Goal: Information Seeking & Learning: Check status

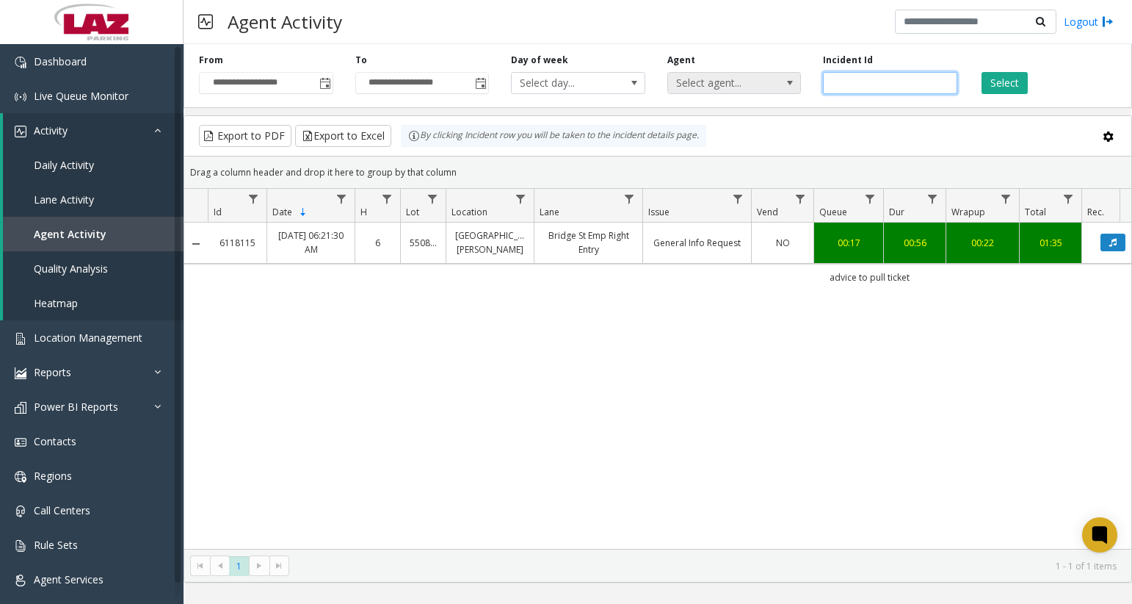
drag, startPoint x: 814, startPoint y: 82, endPoint x: 791, endPoint y: 82, distance: 22.8
click at [792, 82] on div "**********" at bounding box center [658, 73] width 949 height 70
paste input "number"
click at [1003, 82] on button "Select" at bounding box center [1005, 83] width 46 height 22
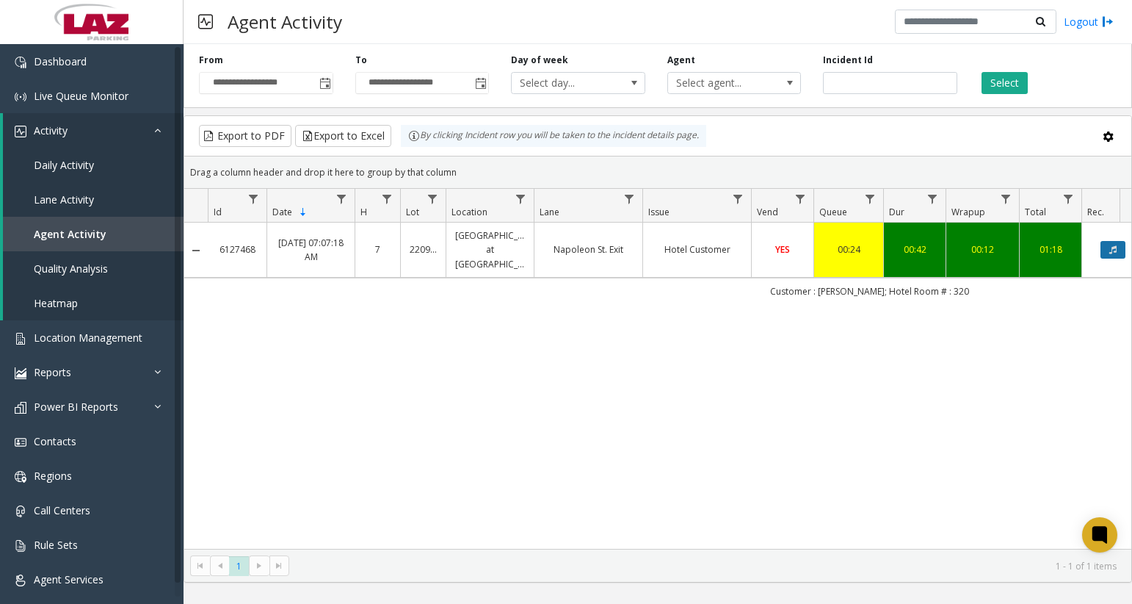
click at [1107, 250] on button "Data table" at bounding box center [1113, 250] width 25 height 18
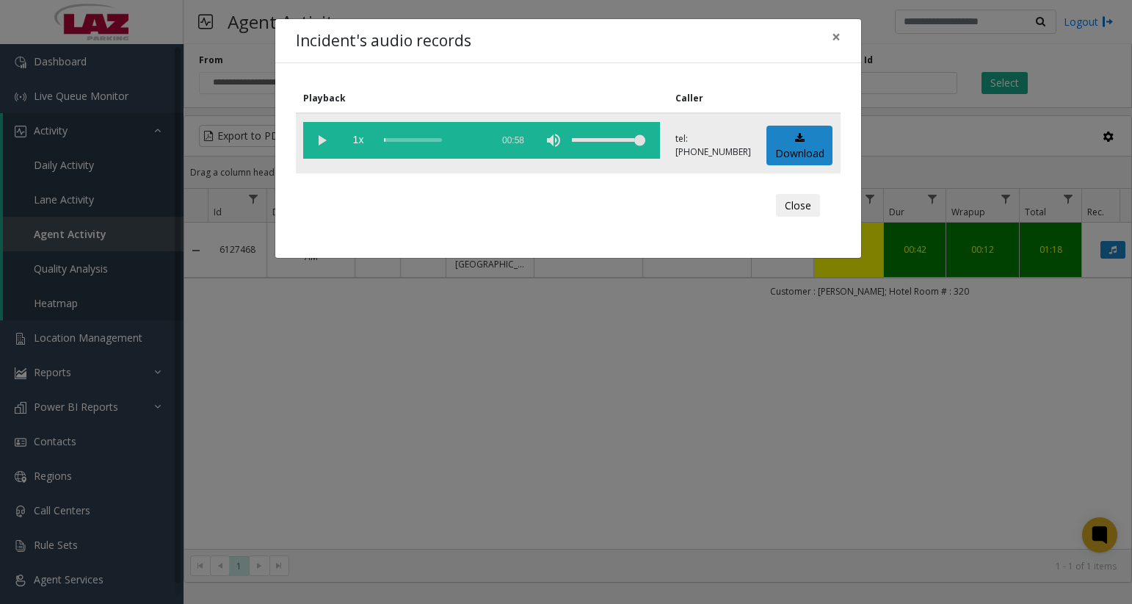
click at [318, 142] on vg-play-pause at bounding box center [321, 140] width 37 height 37
click at [397, 142] on div "scrub bar" at bounding box center [434, 140] width 100 height 37
click at [400, 139] on div "scrub bar" at bounding box center [434, 140] width 100 height 37
click at [408, 140] on div "scrub bar" at bounding box center [434, 140] width 100 height 37
click at [412, 140] on div "scrub bar" at bounding box center [434, 140] width 100 height 37
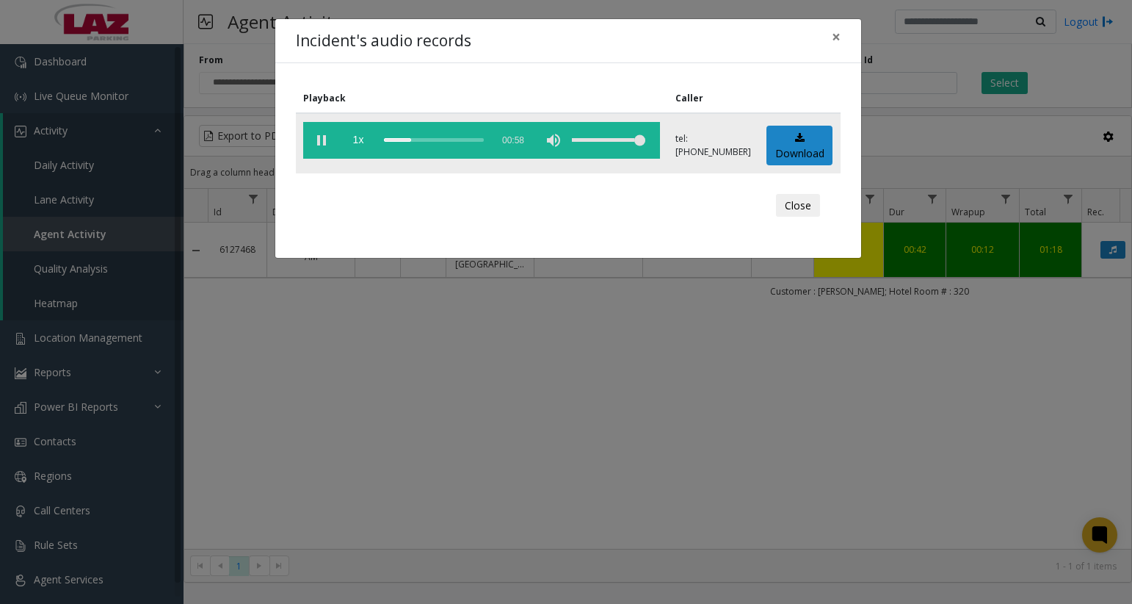
click at [416, 138] on div "scrub bar" at bounding box center [434, 140] width 100 height 37
click at [1096, 308] on div "Incident's audio records × Playback Caller 1x 00:58 tel:[PHONE_NUMBER] Download…" at bounding box center [566, 302] width 1132 height 604
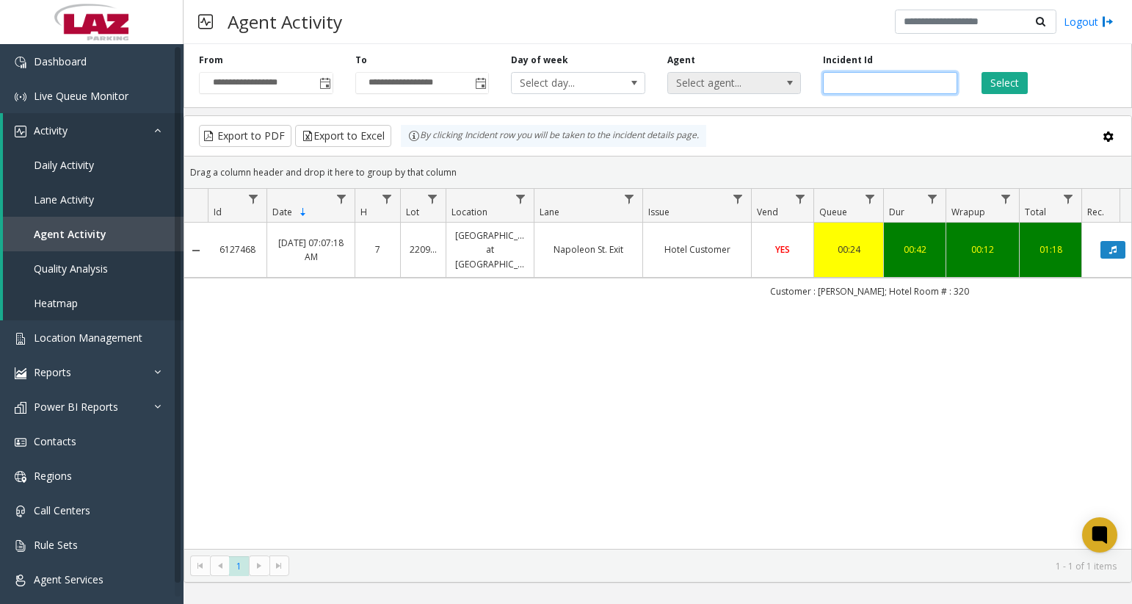
drag, startPoint x: 897, startPoint y: 89, endPoint x: 781, endPoint y: 89, distance: 116.0
click at [782, 88] on div "**********" at bounding box center [658, 73] width 949 height 70
paste input "number"
click at [1007, 80] on button "Select" at bounding box center [1005, 83] width 46 height 22
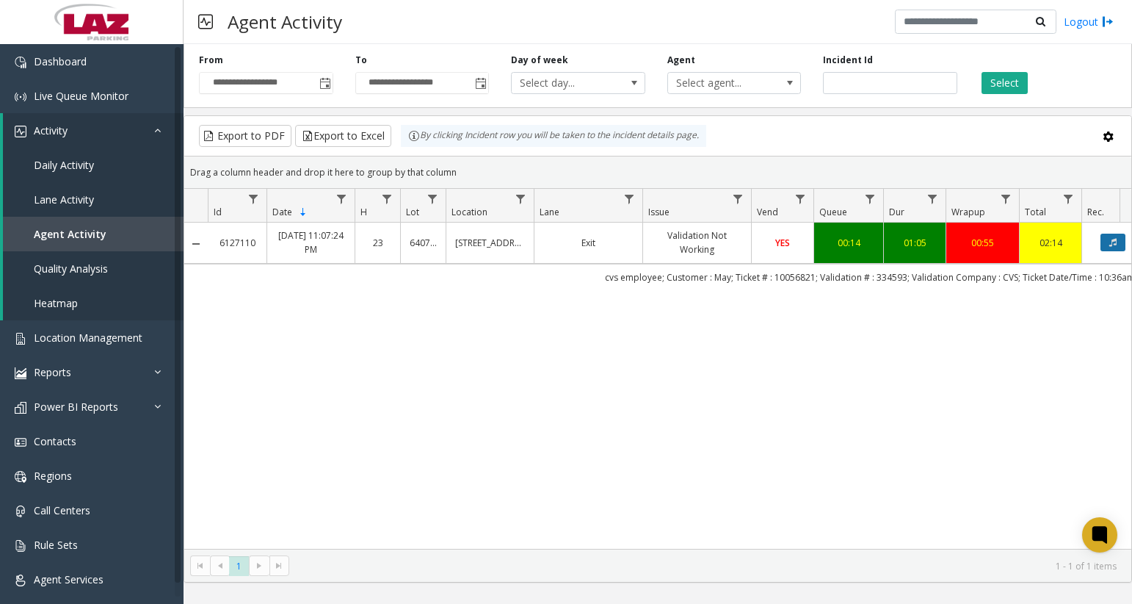
click at [1107, 238] on button "Data table" at bounding box center [1113, 243] width 25 height 18
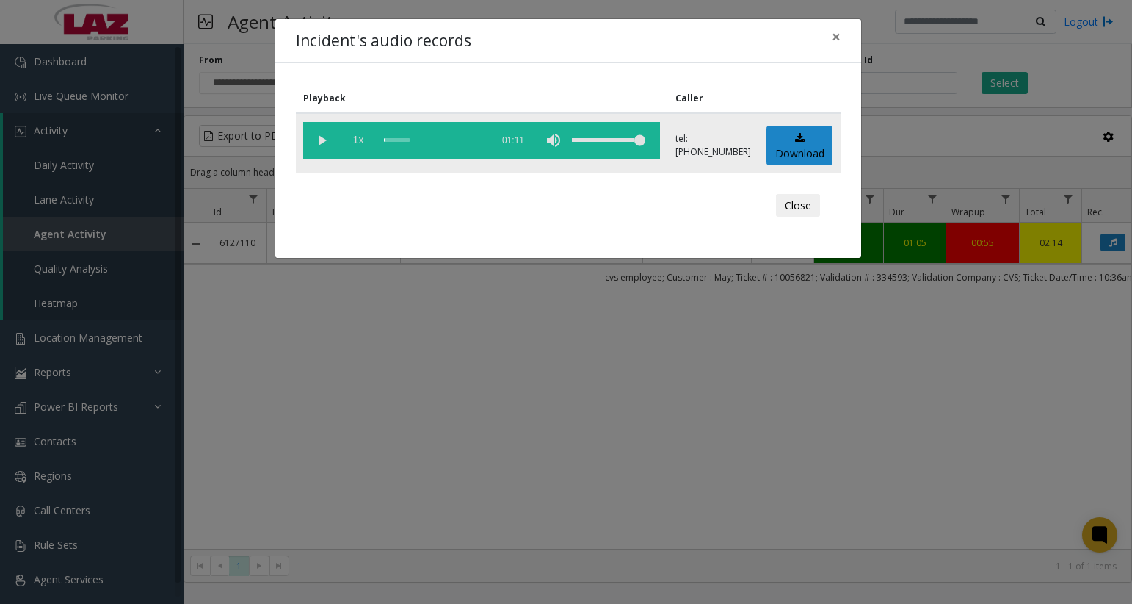
drag, startPoint x: 318, startPoint y: 140, endPoint x: 348, endPoint y: 140, distance: 30.1
click at [320, 140] on vg-play-pause at bounding box center [321, 140] width 37 height 37
click at [389, 138] on div "scrub bar" at bounding box center [434, 140] width 100 height 37
click at [393, 141] on div "scrub bar" at bounding box center [434, 140] width 100 height 37
click at [994, 464] on div "Incident's audio records × Playback Caller 1x 01:11 tel:[PHONE_NUMBER] Download…" at bounding box center [566, 302] width 1132 height 604
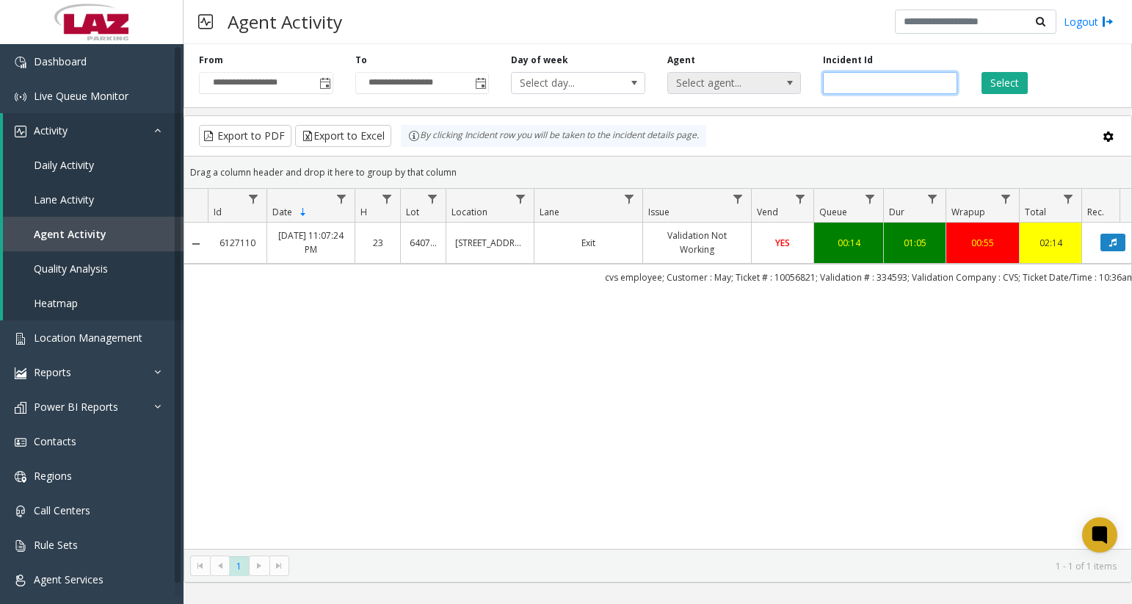
drag, startPoint x: 872, startPoint y: 82, endPoint x: 787, endPoint y: 83, distance: 85.2
click at [787, 83] on div "**********" at bounding box center [658, 73] width 949 height 70
paste input "number"
type input "*******"
click at [1026, 87] on button "Select" at bounding box center [1005, 83] width 46 height 22
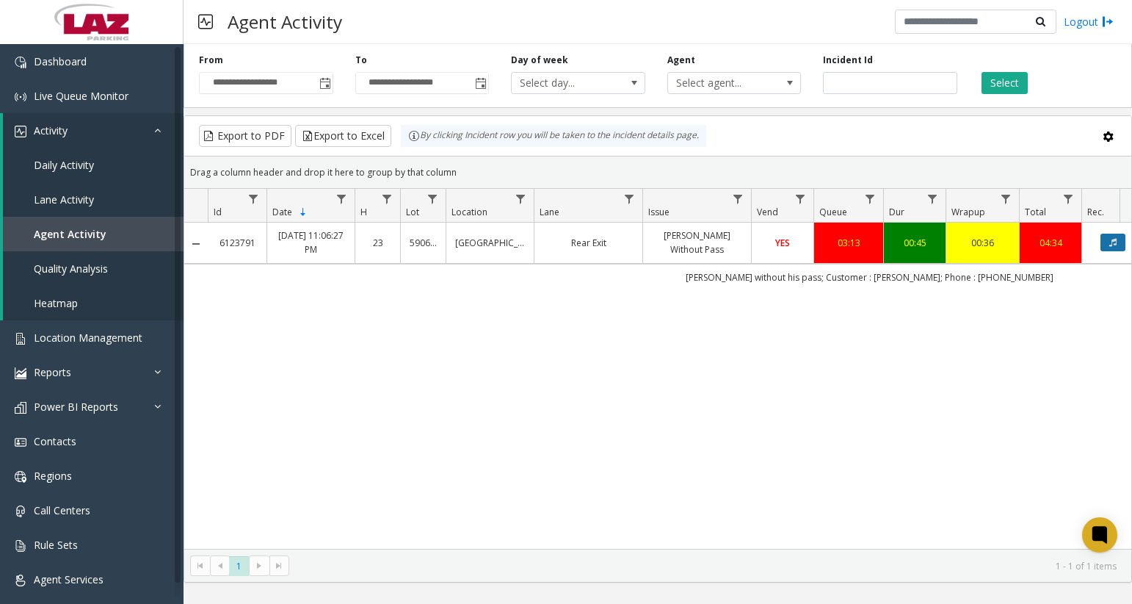
click at [1111, 240] on icon "Data table" at bounding box center [1113, 242] width 7 height 9
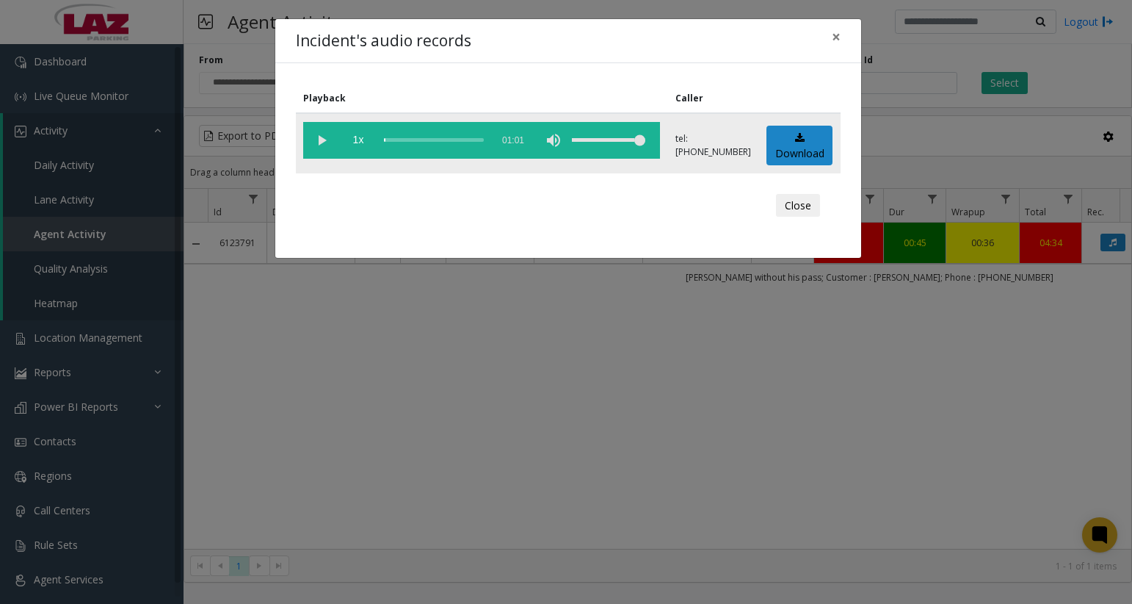
click at [314, 139] on vg-play-pause at bounding box center [321, 140] width 37 height 37
click at [391, 140] on div "scrub bar" at bounding box center [434, 140] width 100 height 37
click at [395, 140] on div "scrub bar" at bounding box center [434, 140] width 100 height 37
click at [398, 140] on div "scrub bar" at bounding box center [434, 140] width 100 height 37
click at [402, 139] on div "scrub bar" at bounding box center [434, 140] width 100 height 37
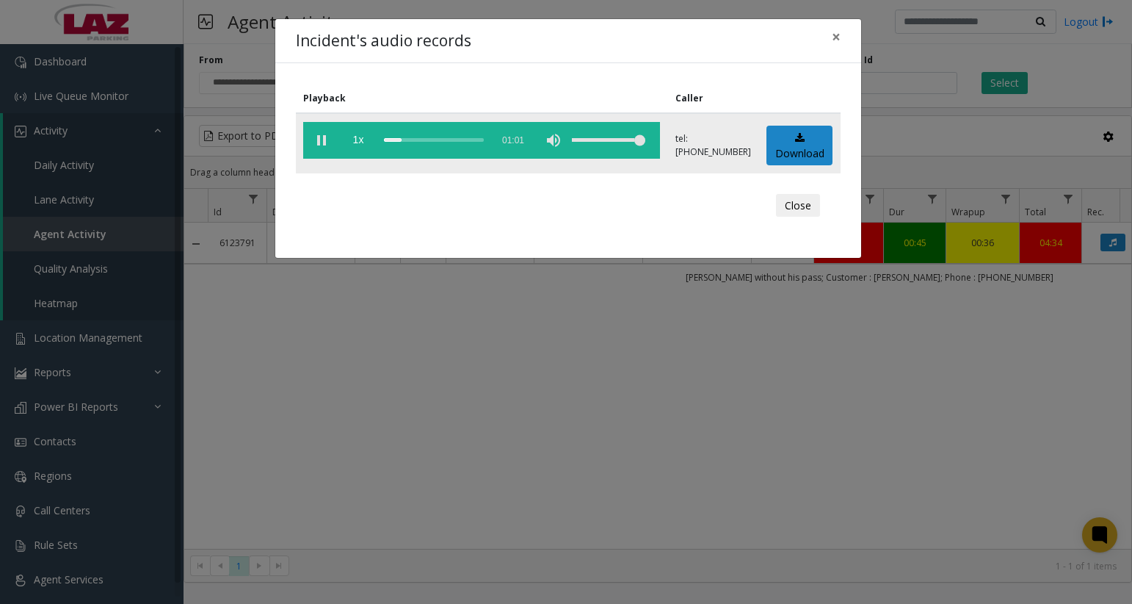
click at [405, 139] on div "scrub bar" at bounding box center [434, 140] width 100 height 37
click at [410, 140] on div "scrub bar" at bounding box center [434, 140] width 100 height 37
click at [413, 139] on div "scrub bar" at bounding box center [434, 140] width 100 height 37
click at [0, 196] on html "**********" at bounding box center [566, 302] width 1132 height 604
click at [1003, 348] on div "Incident's audio records × Playback Caller 1x 01:01 tel:[PHONE_NUMBER] Download…" at bounding box center [566, 302] width 1132 height 604
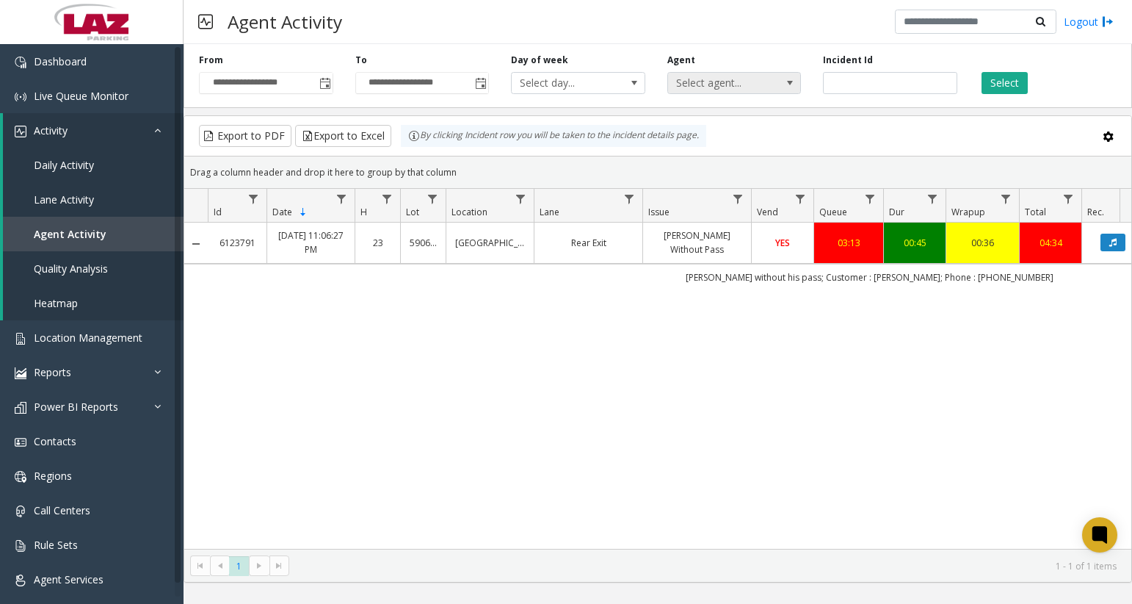
click at [709, 85] on span "Select agent..." at bounding box center [721, 83] width 106 height 21
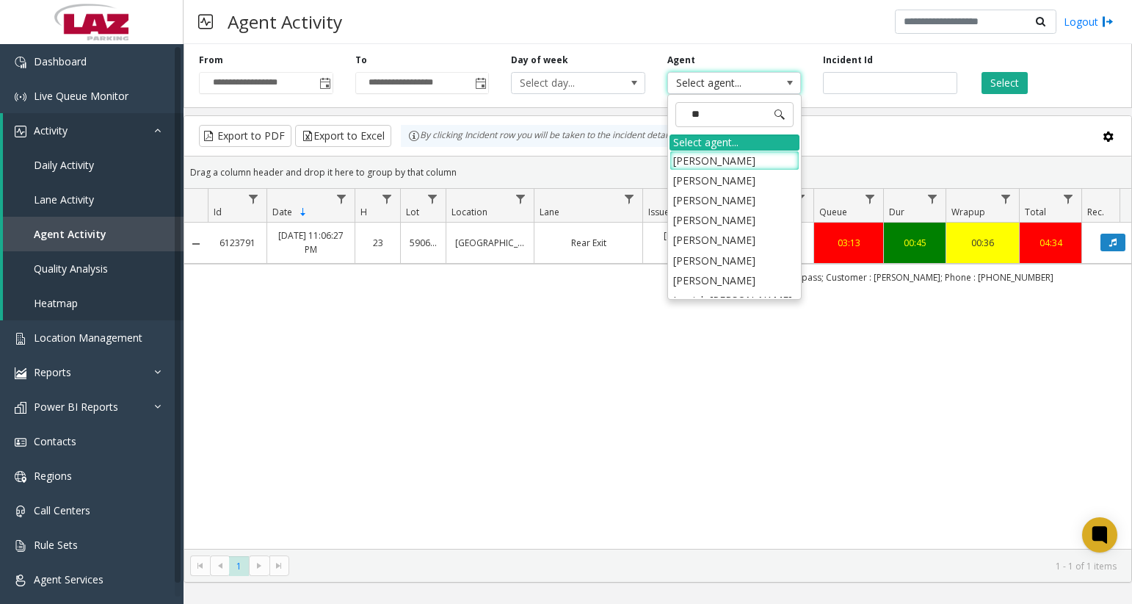
type input "***"
click at [713, 267] on li "[PERSON_NAME]" at bounding box center [735, 277] width 130 height 20
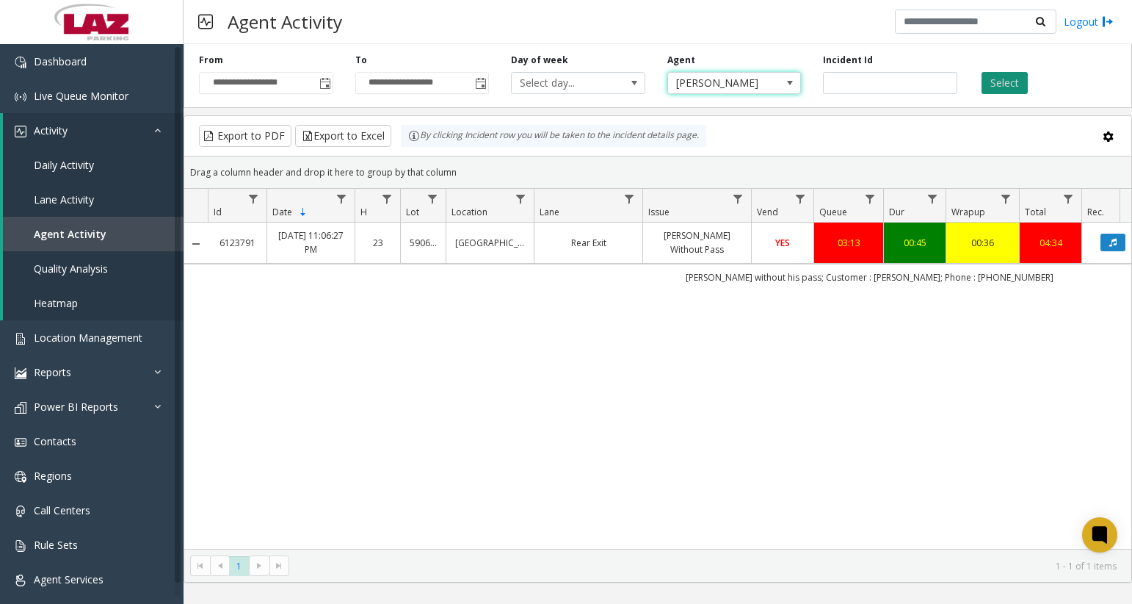
click at [992, 82] on button "Select" at bounding box center [1005, 83] width 46 height 22
drag, startPoint x: 876, startPoint y: 77, endPoint x: 793, endPoint y: 76, distance: 83.0
click at [793, 76] on div "**********" at bounding box center [658, 73] width 949 height 70
click at [1005, 83] on button "Select" at bounding box center [1005, 83] width 46 height 22
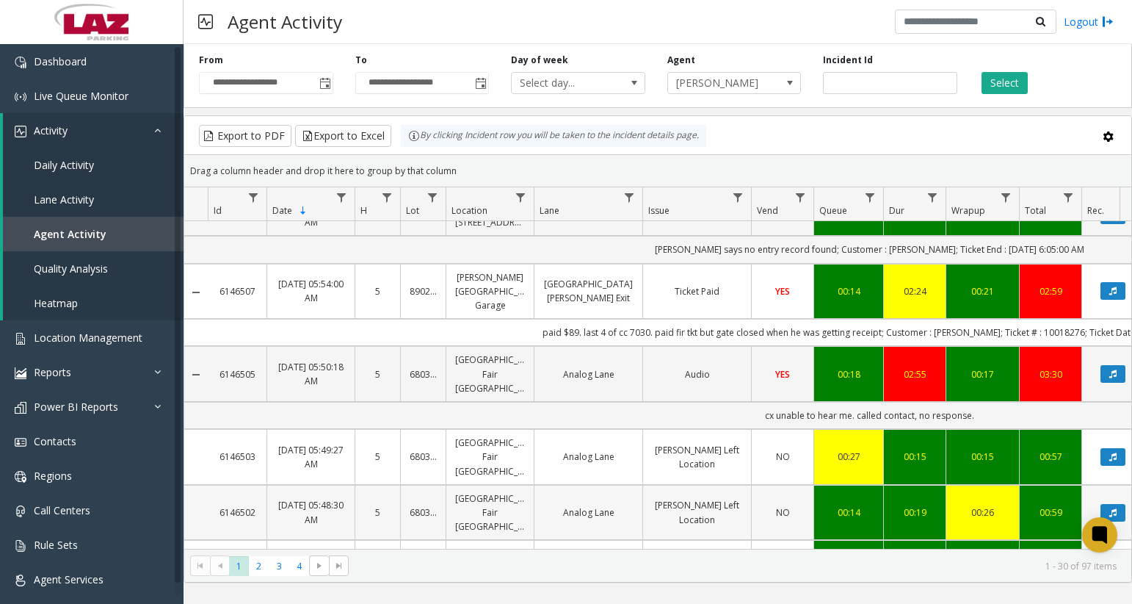
scroll to position [1469, 0]
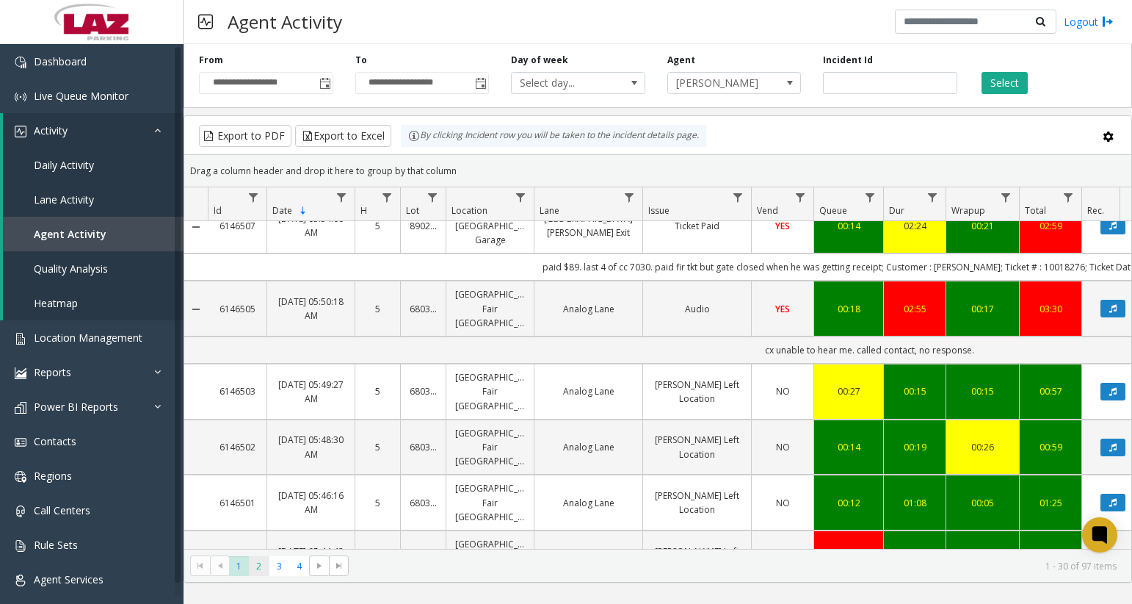
click at [267, 564] on span "2" at bounding box center [259, 566] width 20 height 20
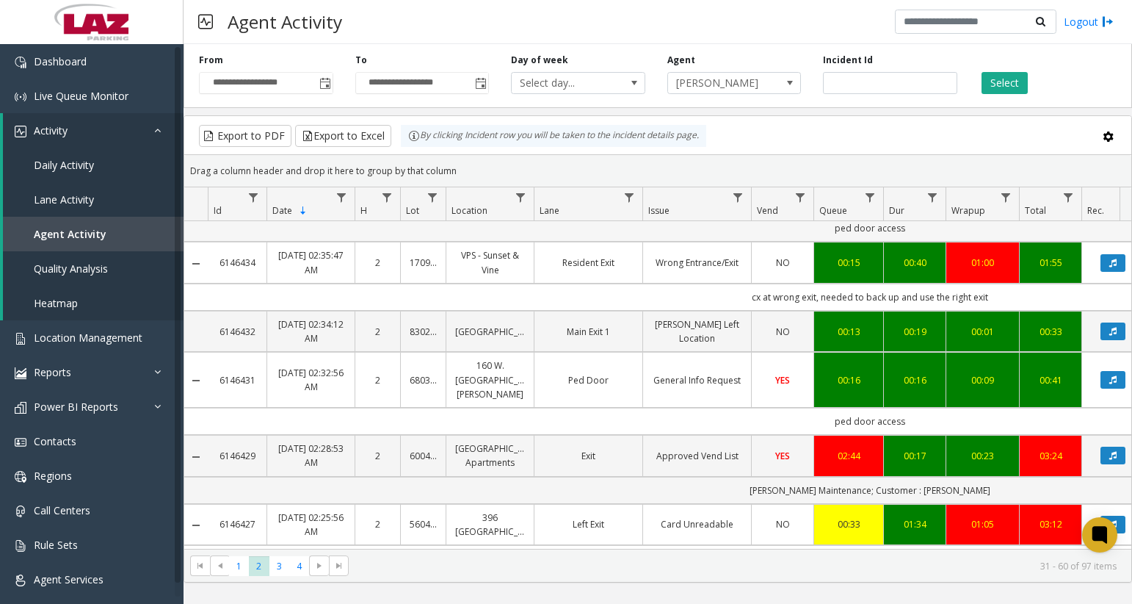
scroll to position [1474, 0]
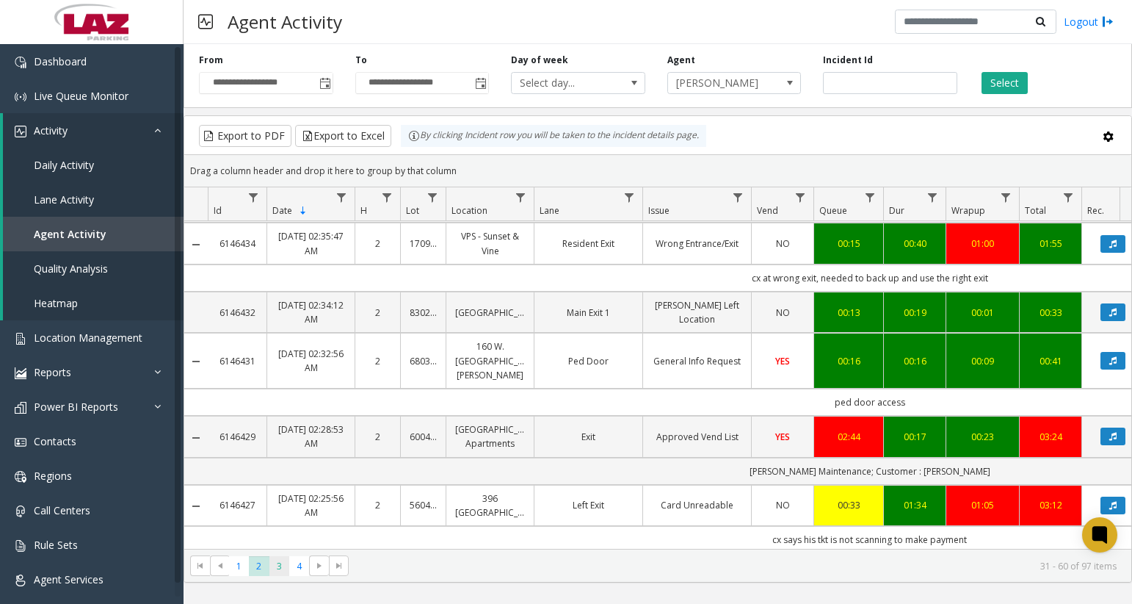
click at [275, 557] on span "3" at bounding box center [280, 566] width 20 height 20
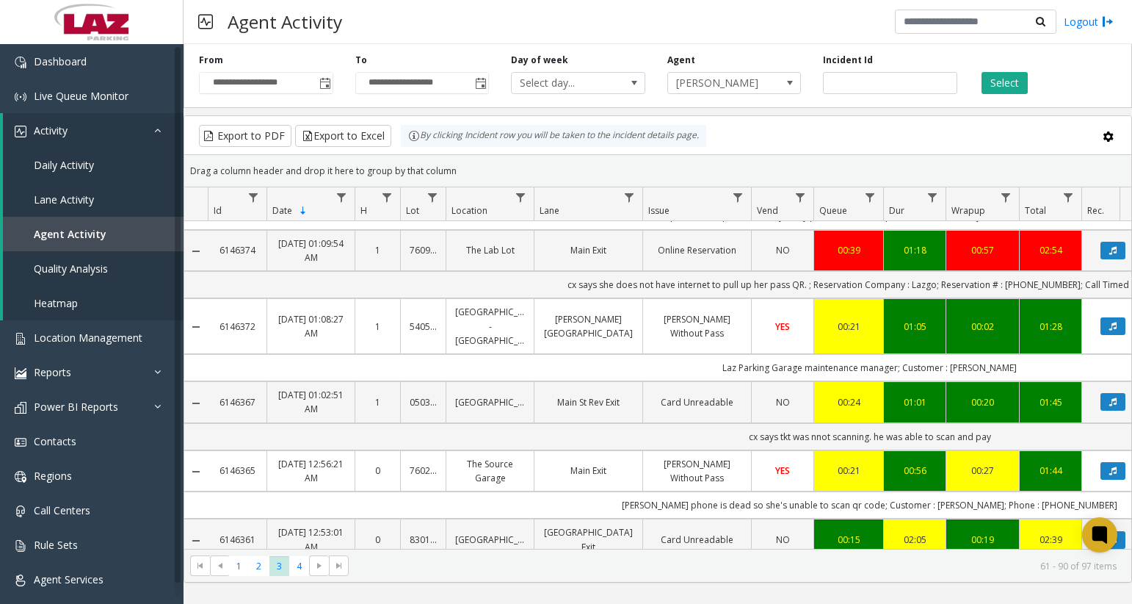
scroll to position [1594, 0]
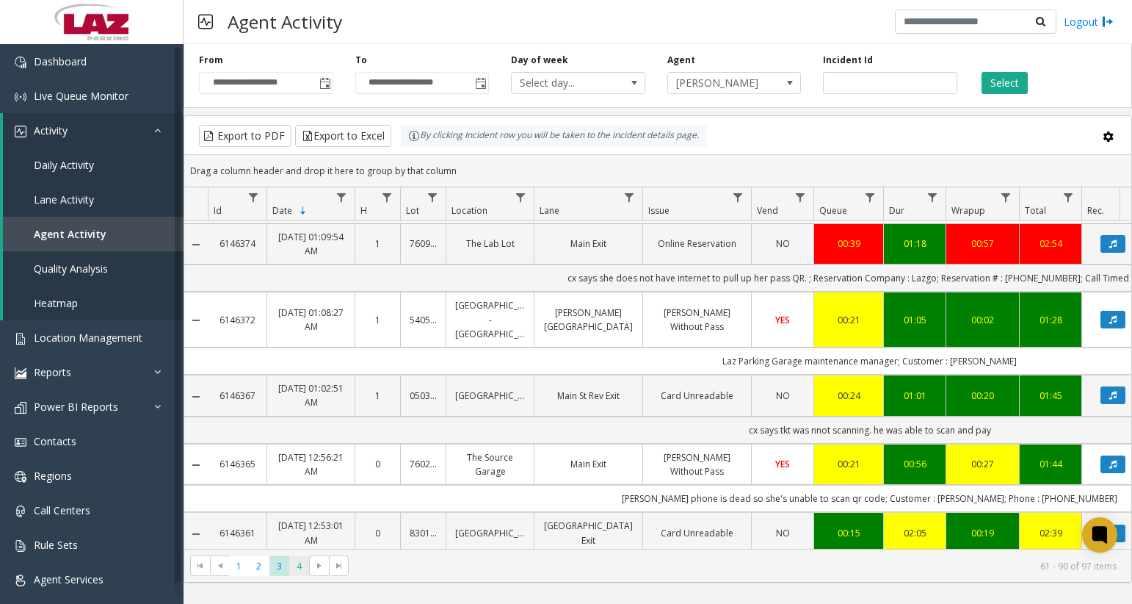
click at [294, 571] on span "4" at bounding box center [299, 566] width 20 height 20
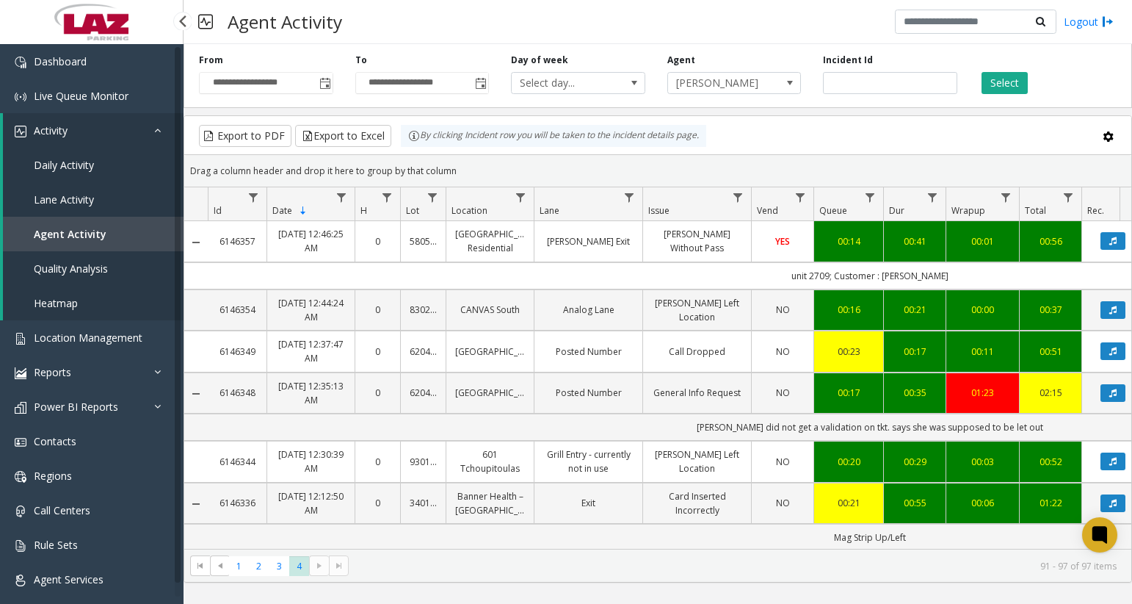
click at [150, 22] on link at bounding box center [92, 22] width 184 height 44
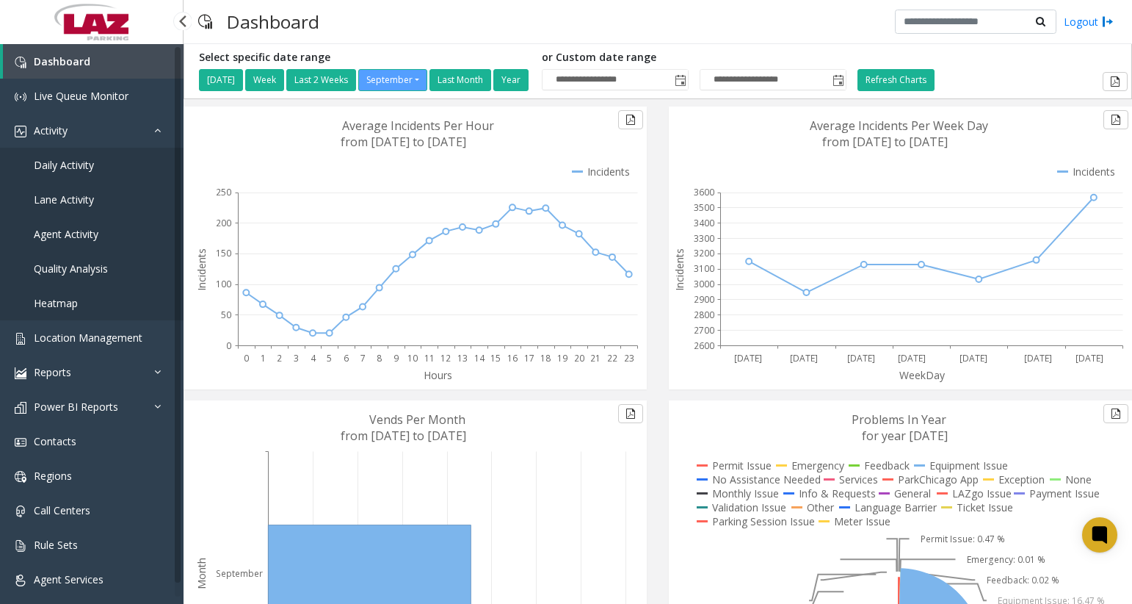
click at [61, 198] on span "Lane Activity" at bounding box center [64, 199] width 60 height 14
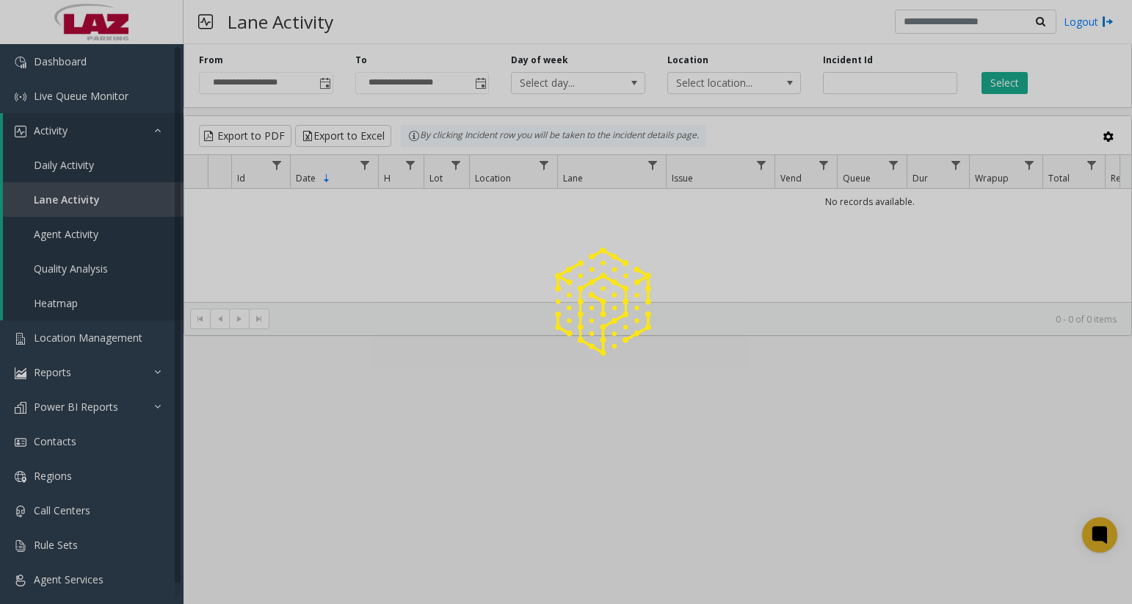
click at [53, 233] on div at bounding box center [566, 302] width 1132 height 604
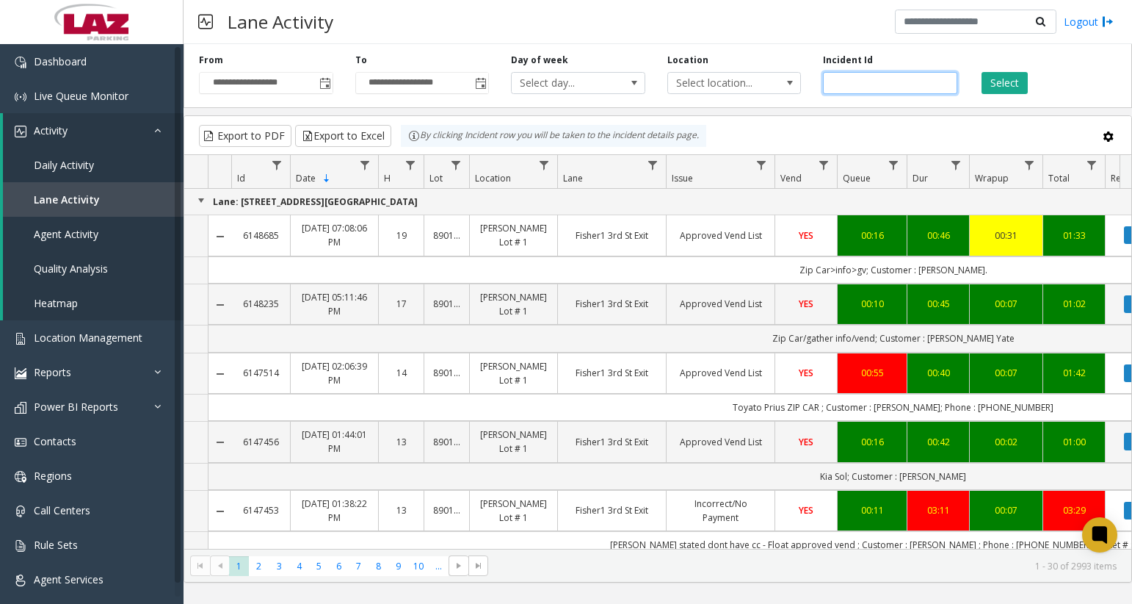
drag, startPoint x: 889, startPoint y: 70, endPoint x: 858, endPoint y: 87, distance: 35.8
click at [858, 87] on input "number" at bounding box center [890, 83] width 134 height 22
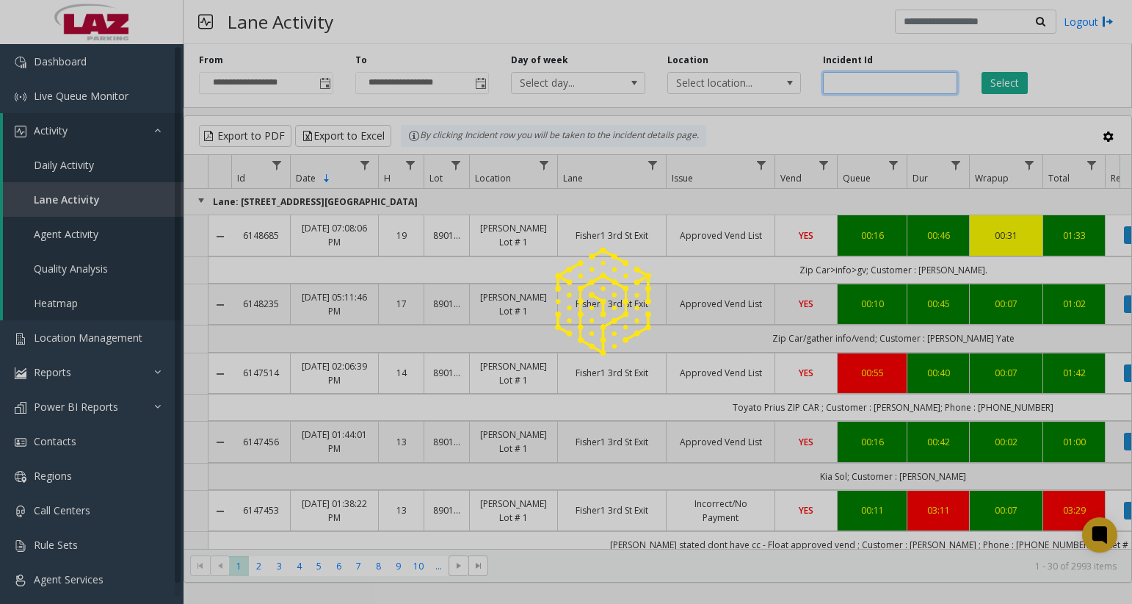
paste input "*******"
type input "*******"
click at [999, 89] on div at bounding box center [566, 302] width 1132 height 604
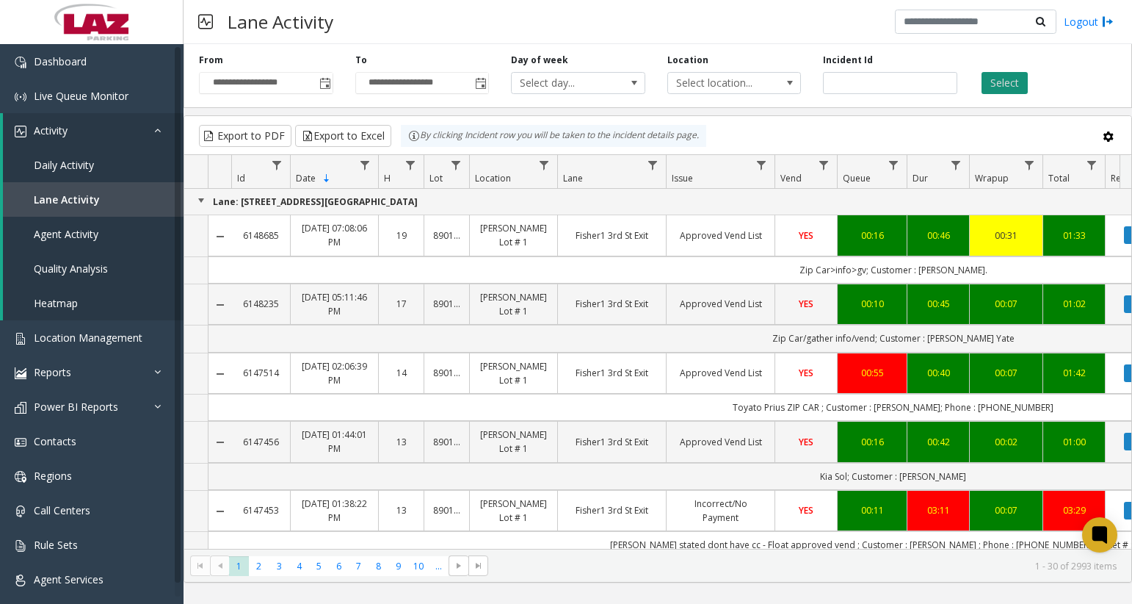
click at [1000, 81] on button "Select" at bounding box center [1005, 83] width 46 height 22
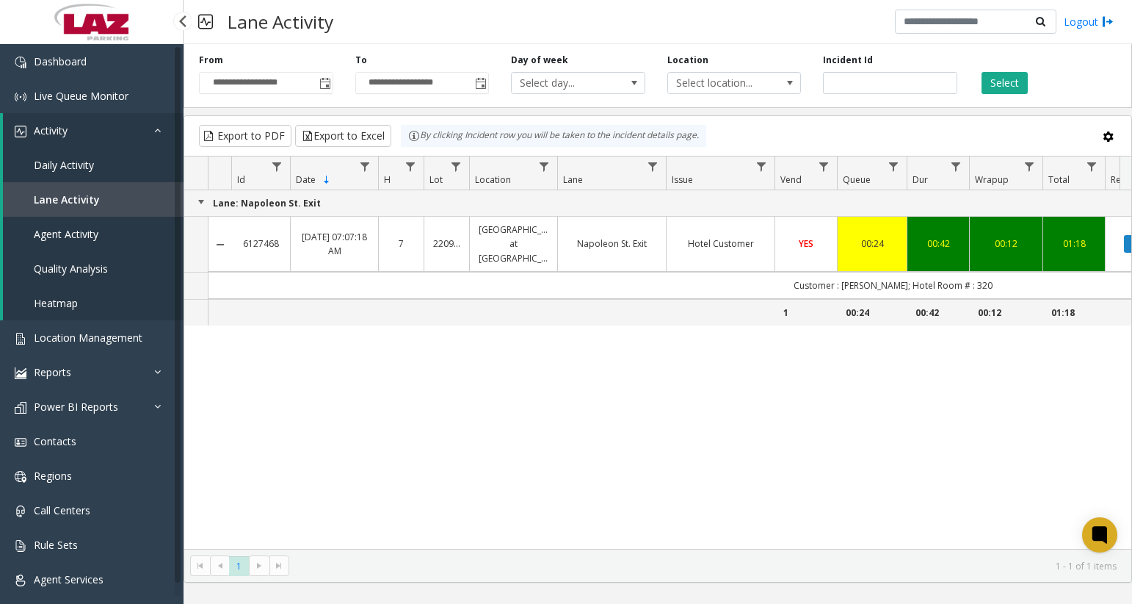
click at [83, 234] on span "Agent Activity" at bounding box center [66, 234] width 65 height 14
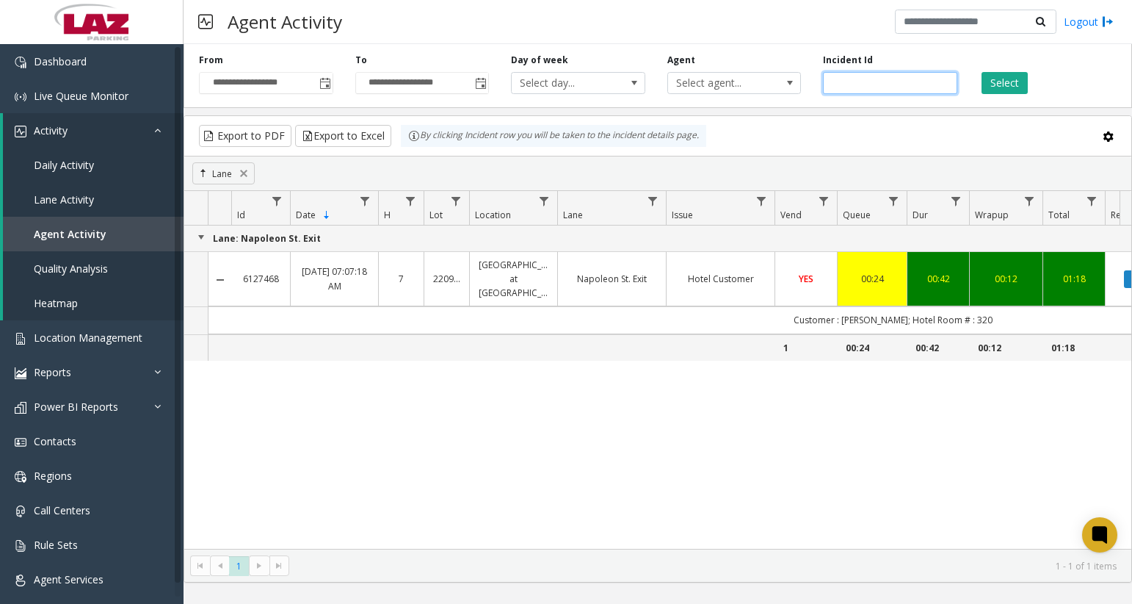
click at [856, 82] on input "number" at bounding box center [890, 83] width 134 height 22
paste input "*******"
type input "*******"
click at [990, 90] on button "Select" at bounding box center [1005, 83] width 46 height 22
click at [745, 297] on td "Hotel Customer" at bounding box center [720, 279] width 109 height 56
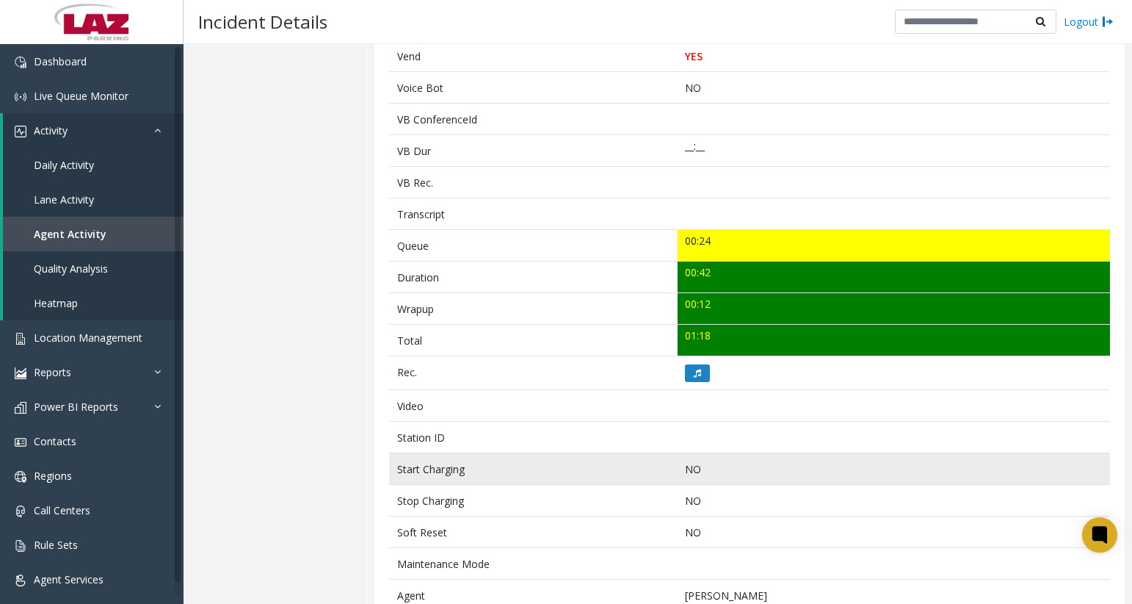
scroll to position [367, 0]
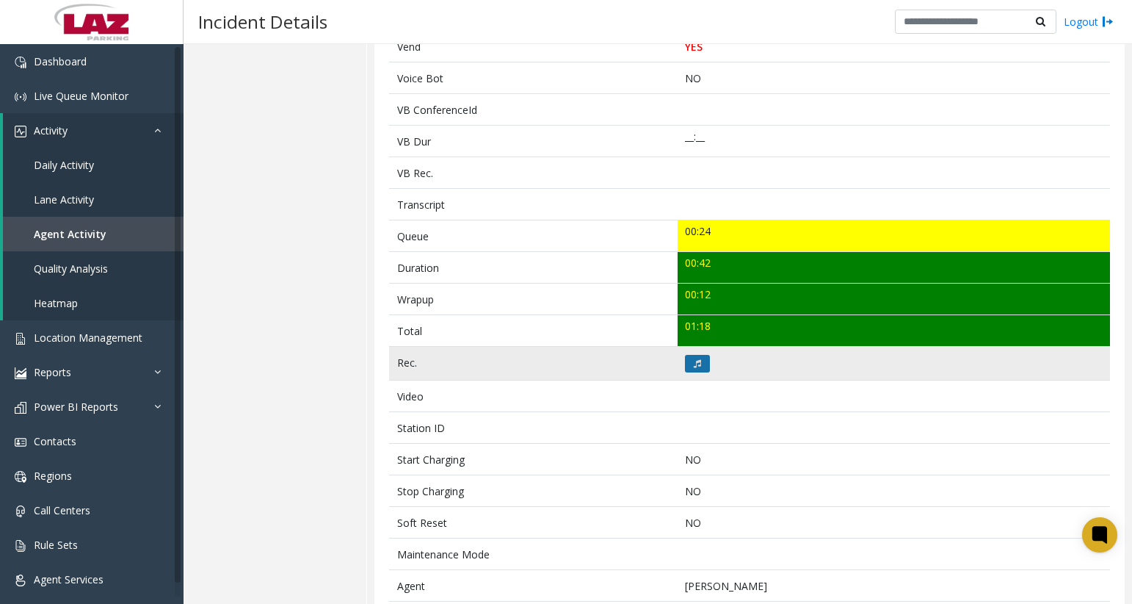
click at [701, 357] on button at bounding box center [697, 364] width 25 height 18
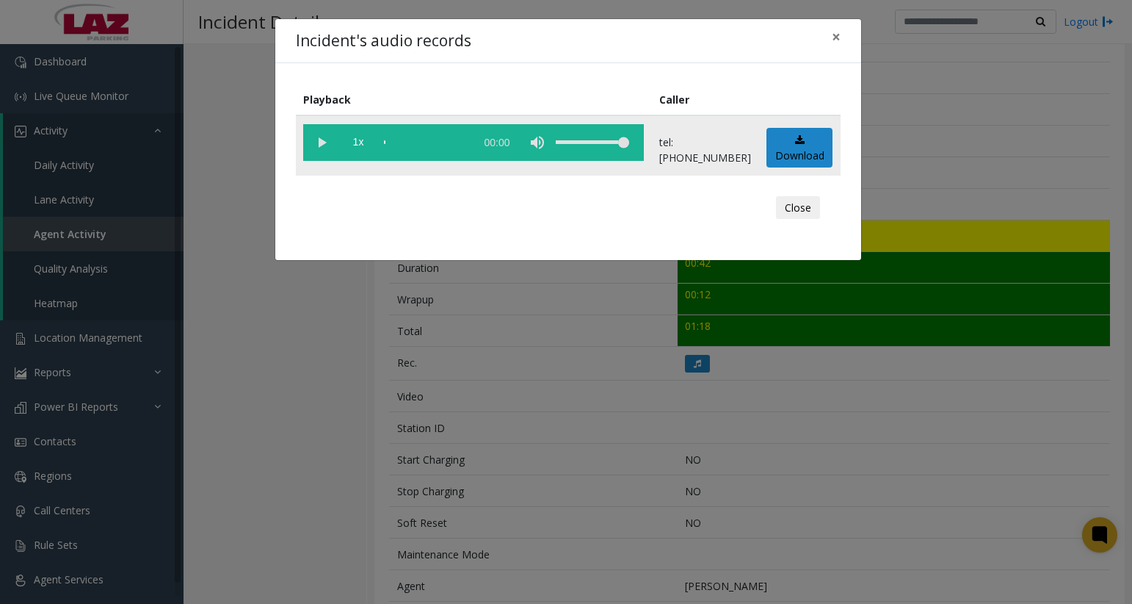
click at [317, 142] on vg-play-pause at bounding box center [321, 142] width 37 height 37
click at [326, 144] on vg-play-pause at bounding box center [321, 142] width 37 height 37
click at [323, 147] on vg-play-pause at bounding box center [321, 142] width 37 height 37
click at [322, 145] on vg-play-pause at bounding box center [321, 142] width 37 height 37
click at [1069, 140] on div "Incident's audio records × Playback Caller 1x 00:58 tel:[PHONE_NUMBER] Download…" at bounding box center [566, 302] width 1132 height 604
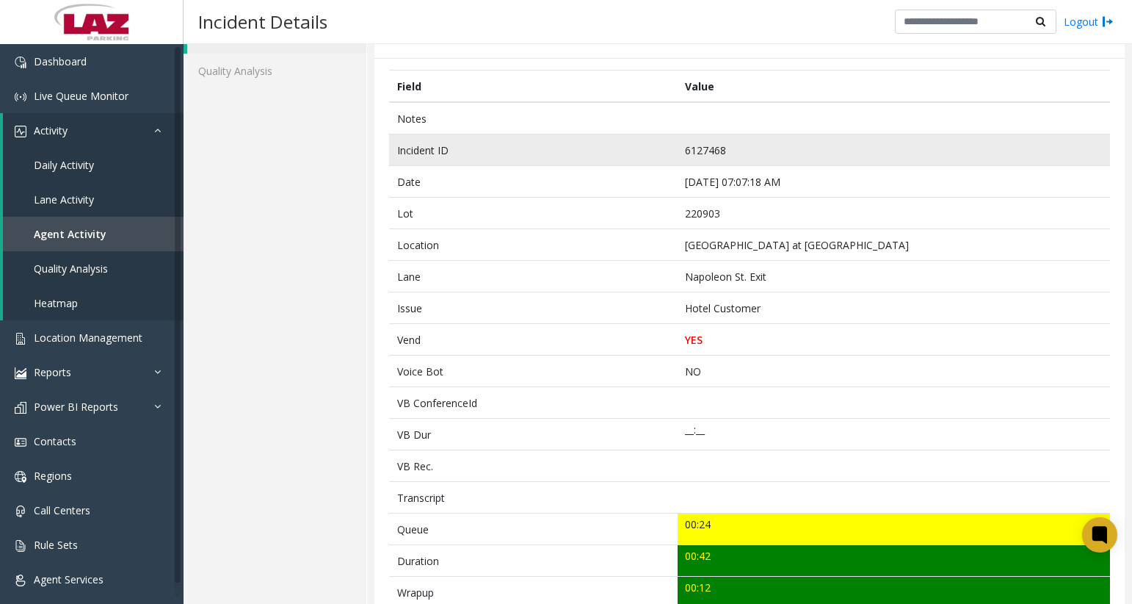
scroll to position [0, 0]
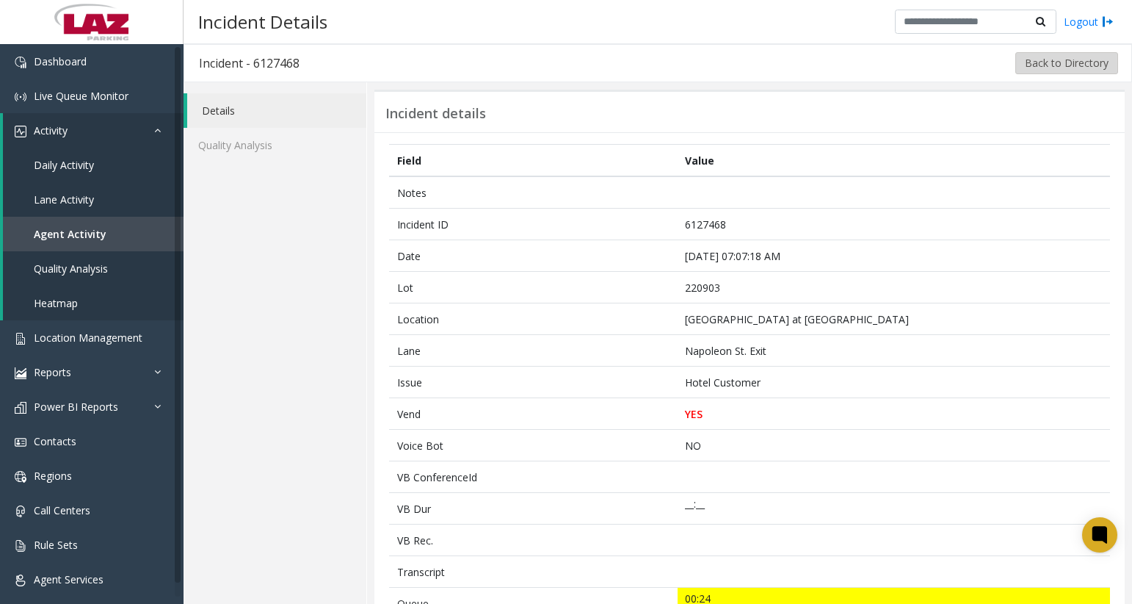
click at [1052, 62] on button "Back to Directory" at bounding box center [1067, 63] width 103 height 22
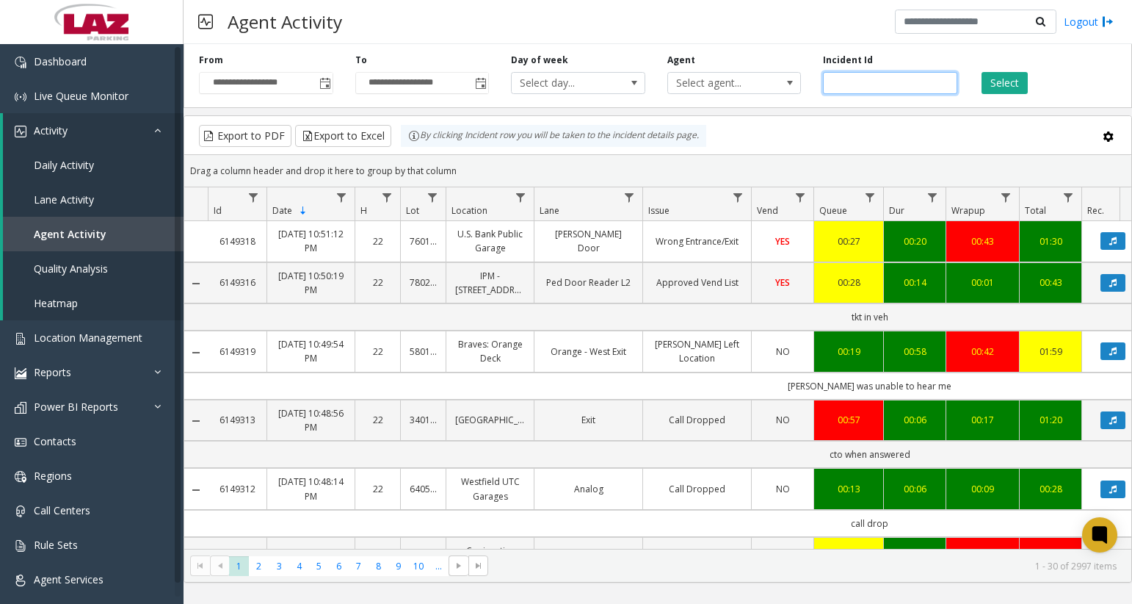
click at [866, 80] on input "number" at bounding box center [890, 83] width 134 height 22
paste input "*******"
type input "*******"
click at [1005, 83] on button "Select" at bounding box center [1005, 83] width 46 height 22
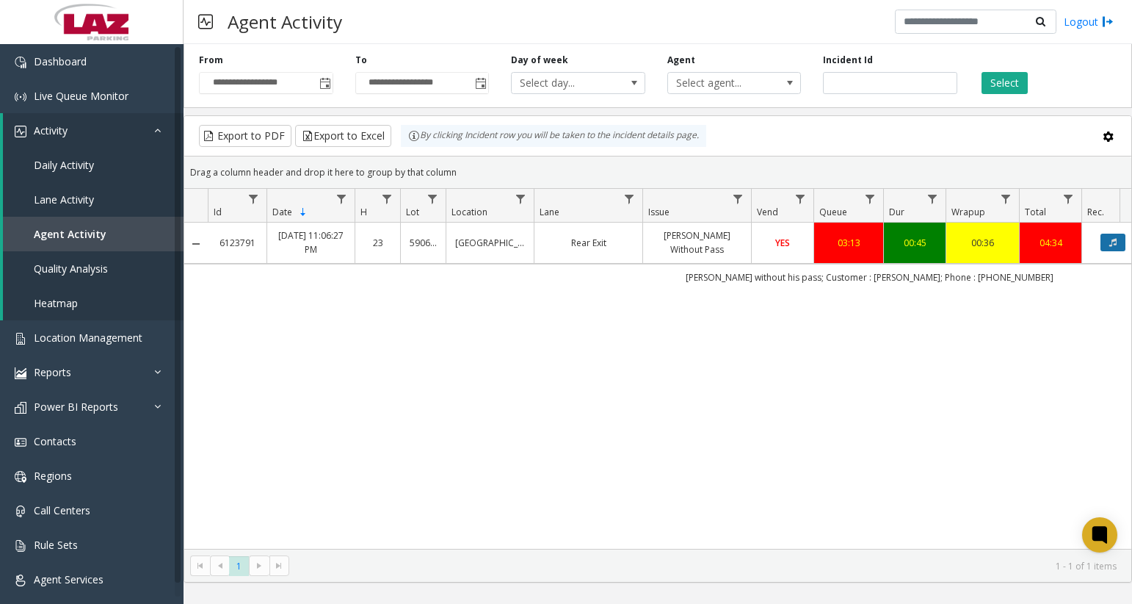
click at [1107, 238] on button "Data table" at bounding box center [1113, 243] width 25 height 18
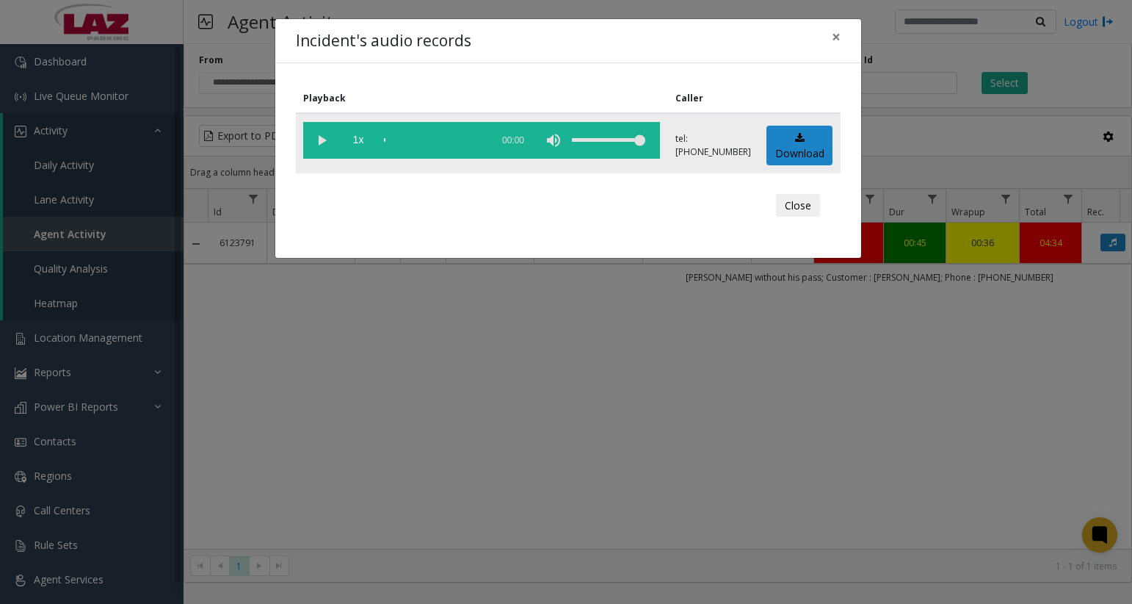
click at [326, 147] on vg-play-pause at bounding box center [321, 140] width 37 height 37
click at [396, 138] on div "scrub bar" at bounding box center [434, 140] width 100 height 37
click at [325, 142] on vg-play-pause at bounding box center [321, 140] width 37 height 37
click at [323, 143] on vg-play-pause at bounding box center [321, 140] width 37 height 37
click at [402, 140] on div "scrub bar" at bounding box center [434, 140] width 100 height 37
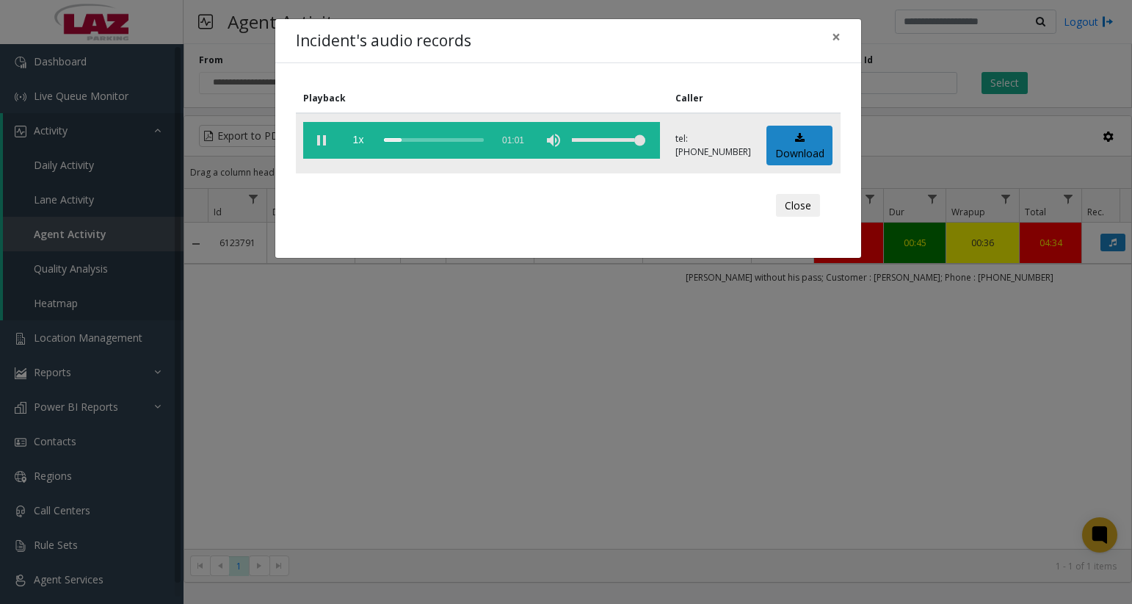
click at [406, 140] on div "scrub bar" at bounding box center [434, 140] width 100 height 37
click at [411, 140] on div "scrub bar" at bounding box center [434, 140] width 100 height 37
click at [322, 139] on vg-play-pause at bounding box center [321, 140] width 37 height 37
